Goal: Navigation & Orientation: Go to known website

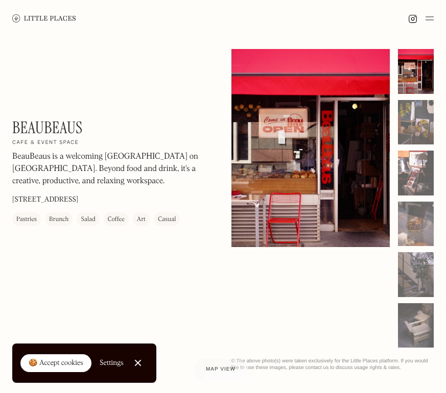
click at [56, 17] on img at bounding box center [44, 18] width 64 height 8
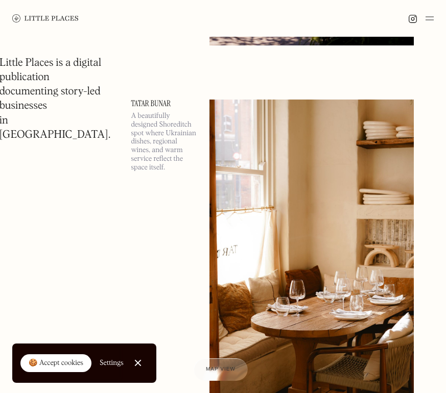
scroll to position [3832, 0]
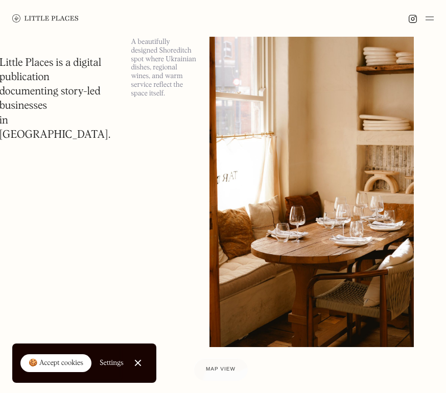
click at [14, 1] on link at bounding box center [45, 18] width 66 height 37
